Goal: Answer question/provide support

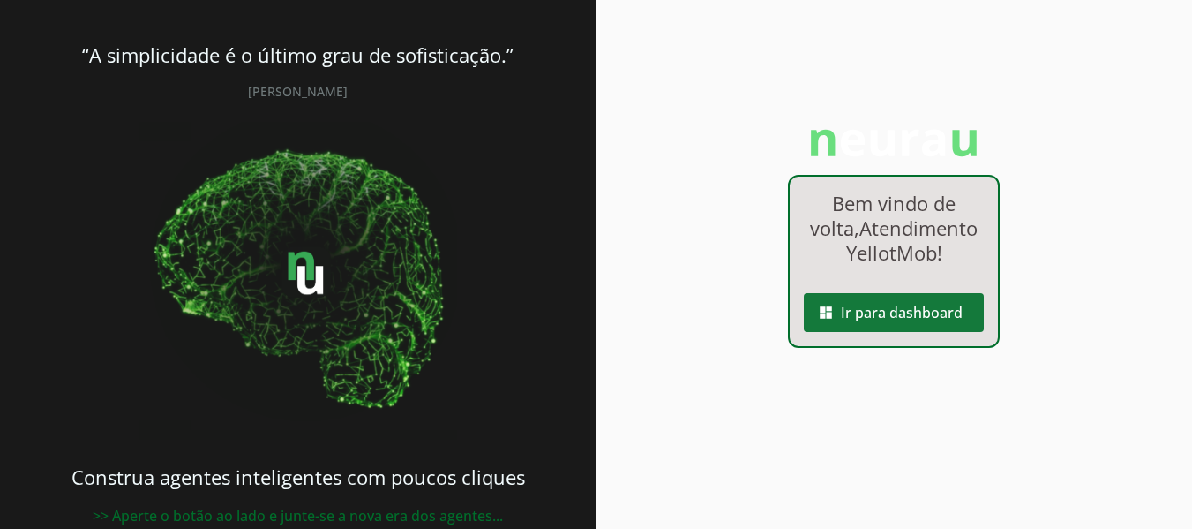
click at [832, 334] on span at bounding box center [894, 312] width 180 height 42
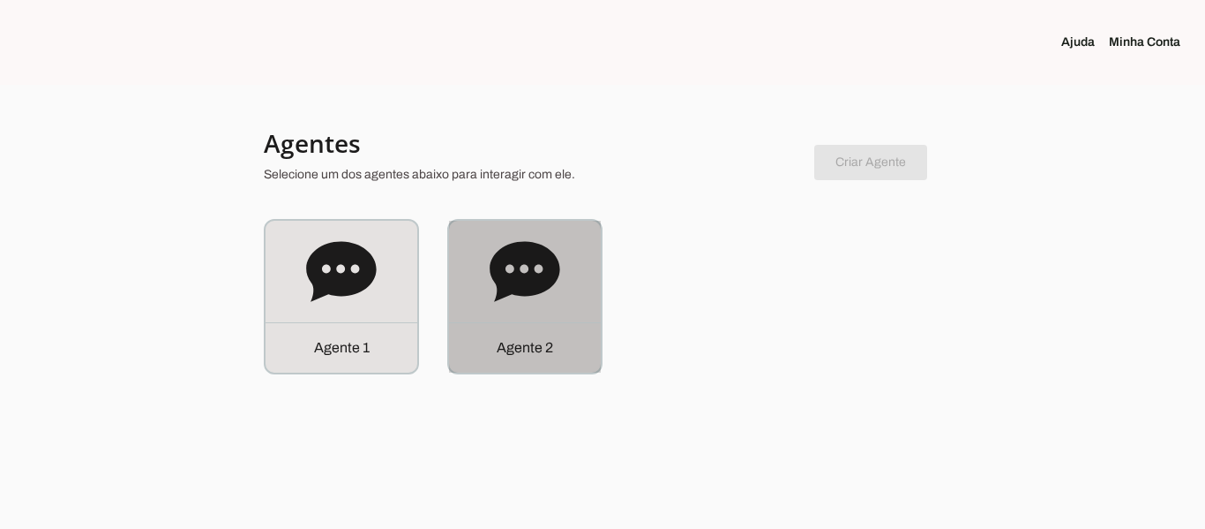
click at [501, 275] on icon at bounding box center [525, 271] width 70 height 60
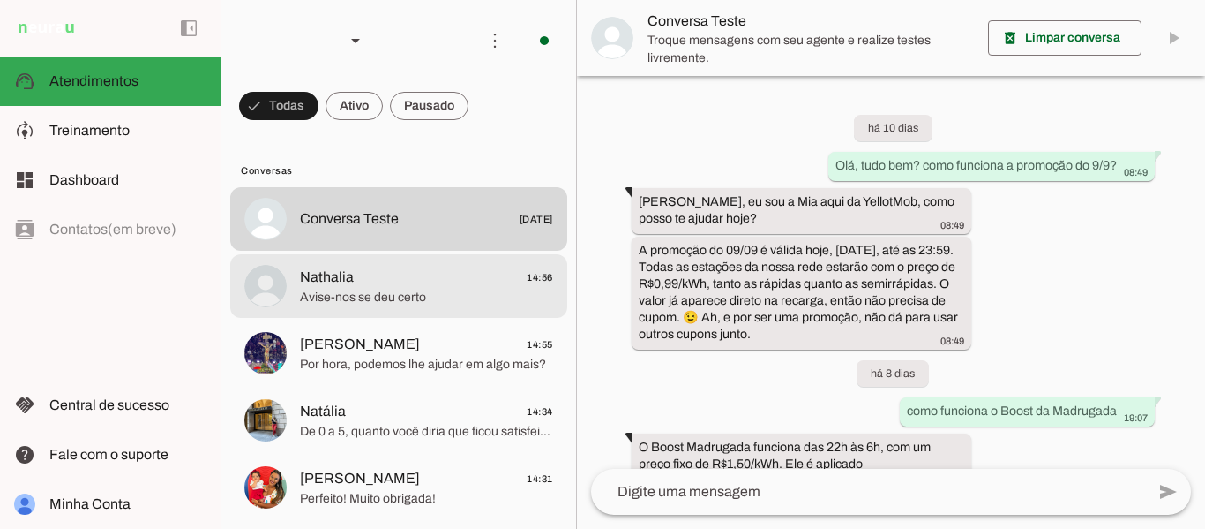
scroll to position [716, 0]
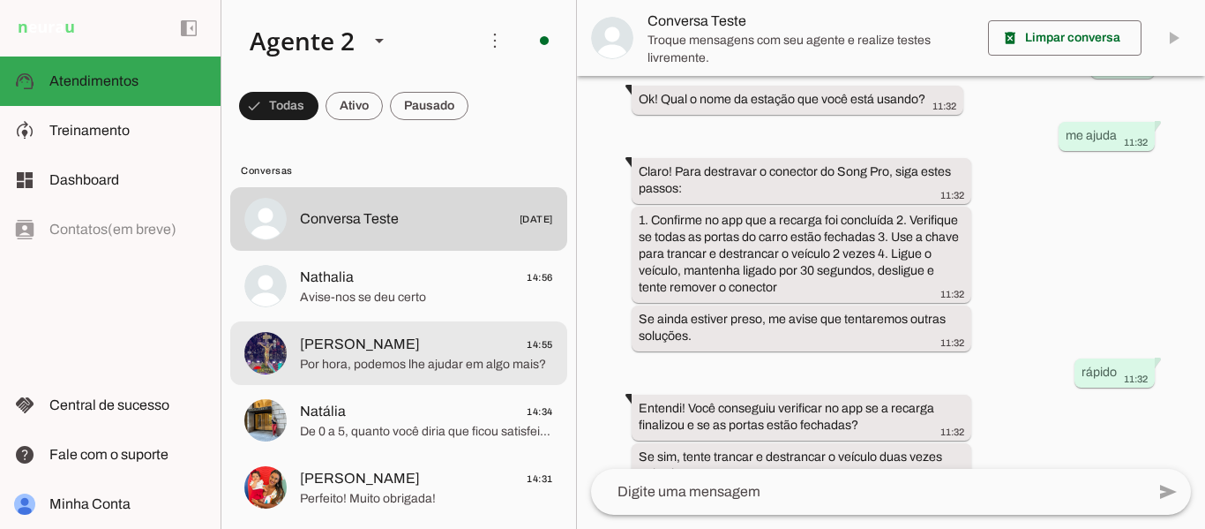
click at [475, 353] on span "[PERSON_NAME] 14:55" at bounding box center [426, 345] width 253 height 22
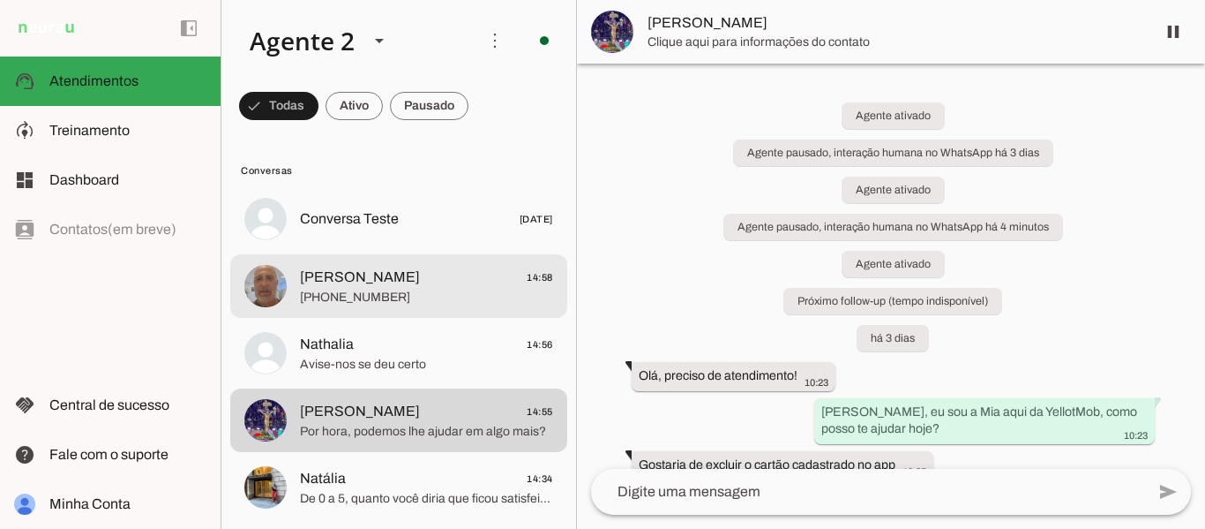
click at [461, 289] on span "[PHONE_NUMBER]" at bounding box center [426, 298] width 253 height 18
